Goal: Navigation & Orientation: Find specific page/section

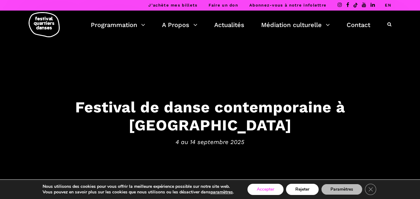
click at [259, 187] on button "Accepter" at bounding box center [265, 189] width 36 height 11
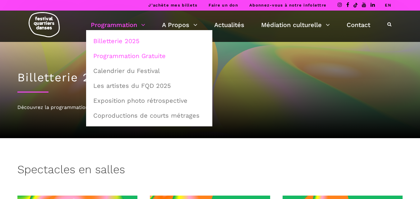
click at [109, 57] on link "Programmation Gratuite" at bounding box center [149, 56] width 119 height 14
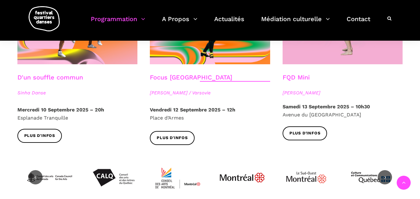
scroll to position [773, 0]
